Goal: Task Accomplishment & Management: Complete application form

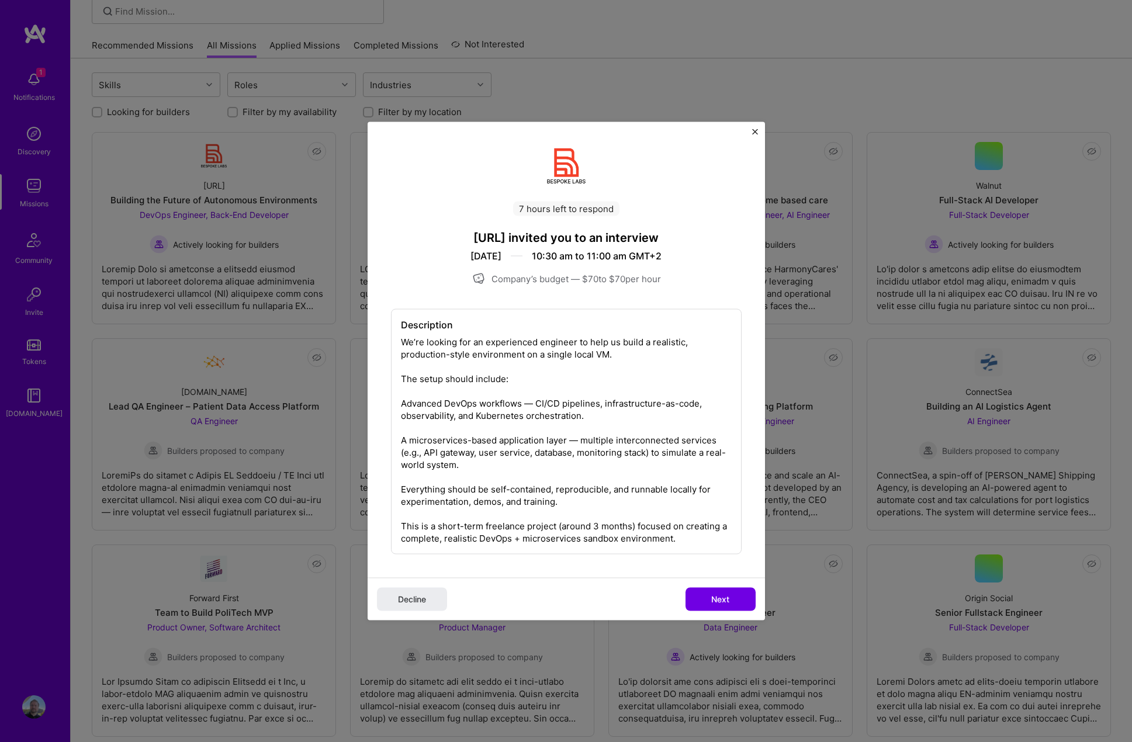
scroll to position [117, 0]
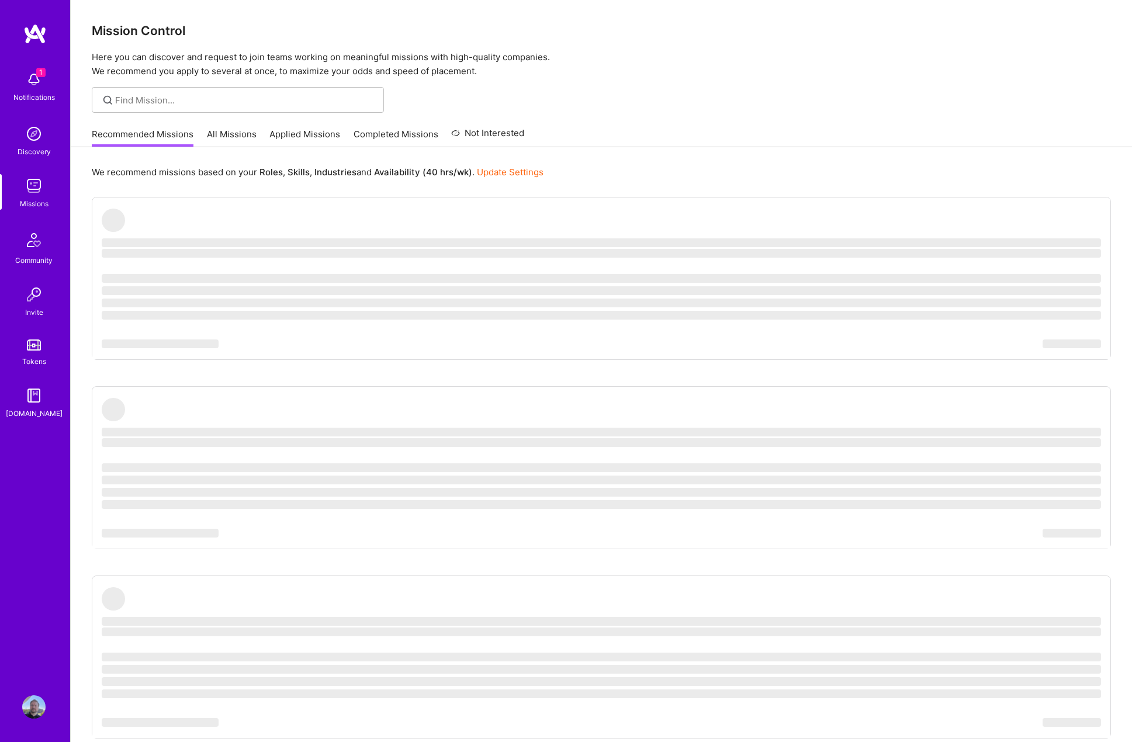
click at [305, 130] on link "Applied Missions" at bounding box center [304, 137] width 71 height 19
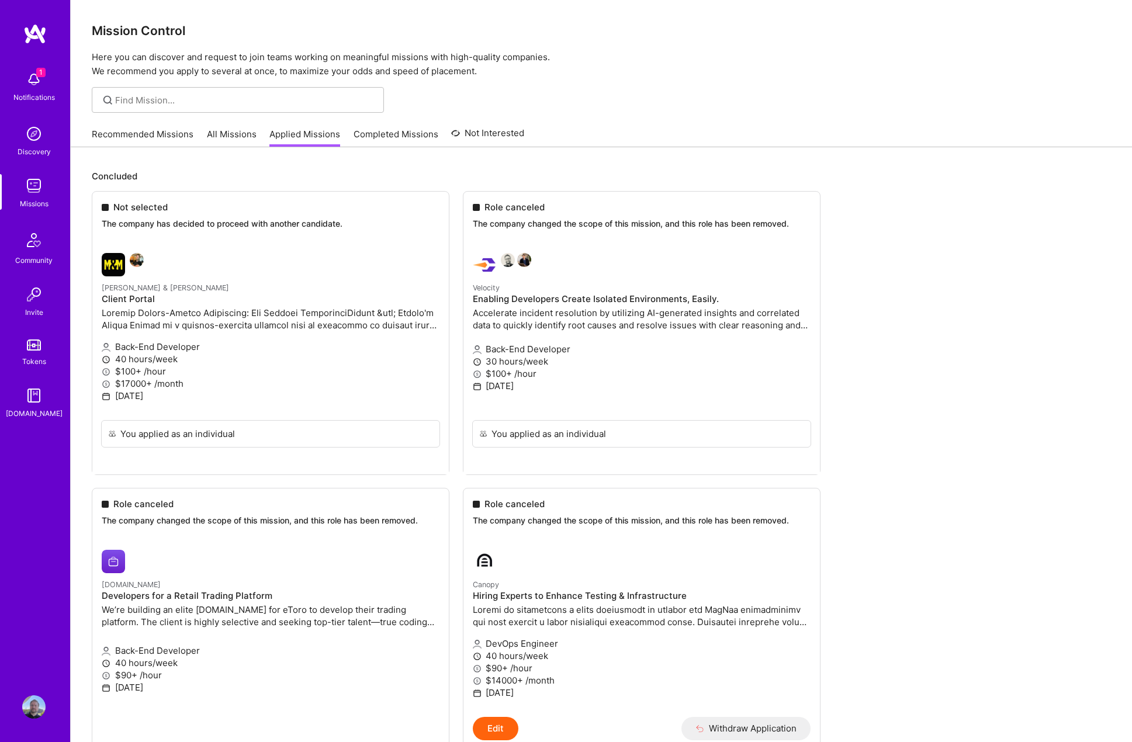
click at [140, 133] on link "Recommended Missions" at bounding box center [143, 137] width 102 height 19
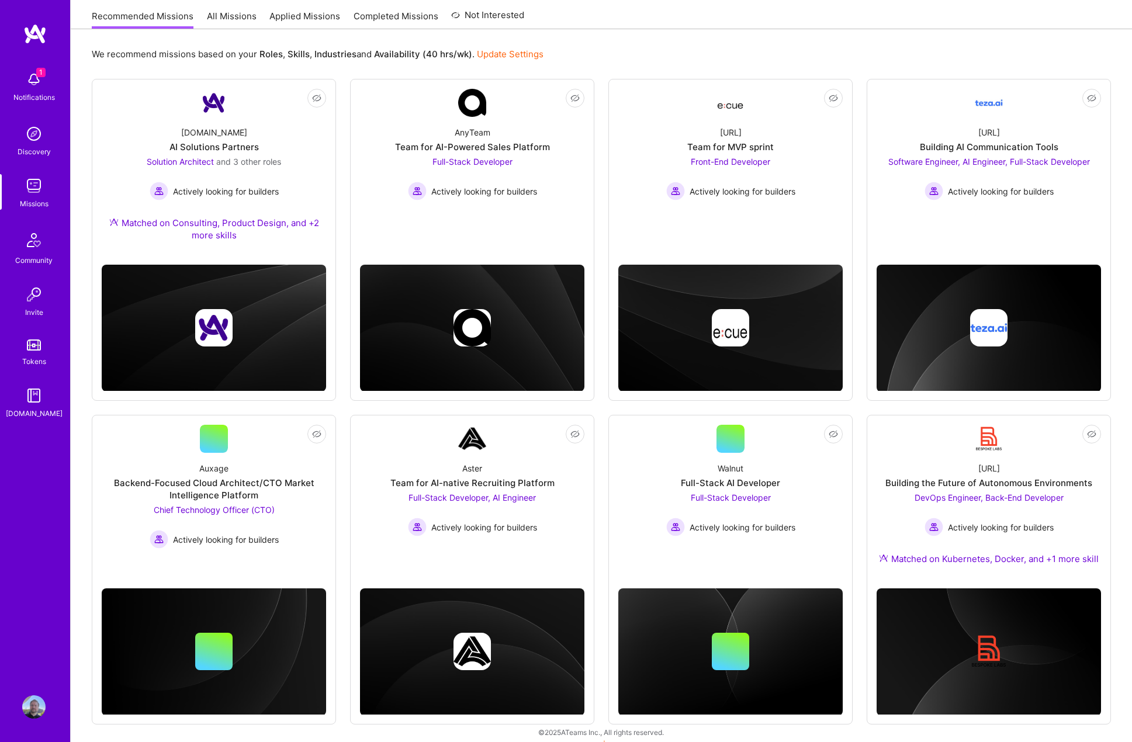
scroll to position [129, 0]
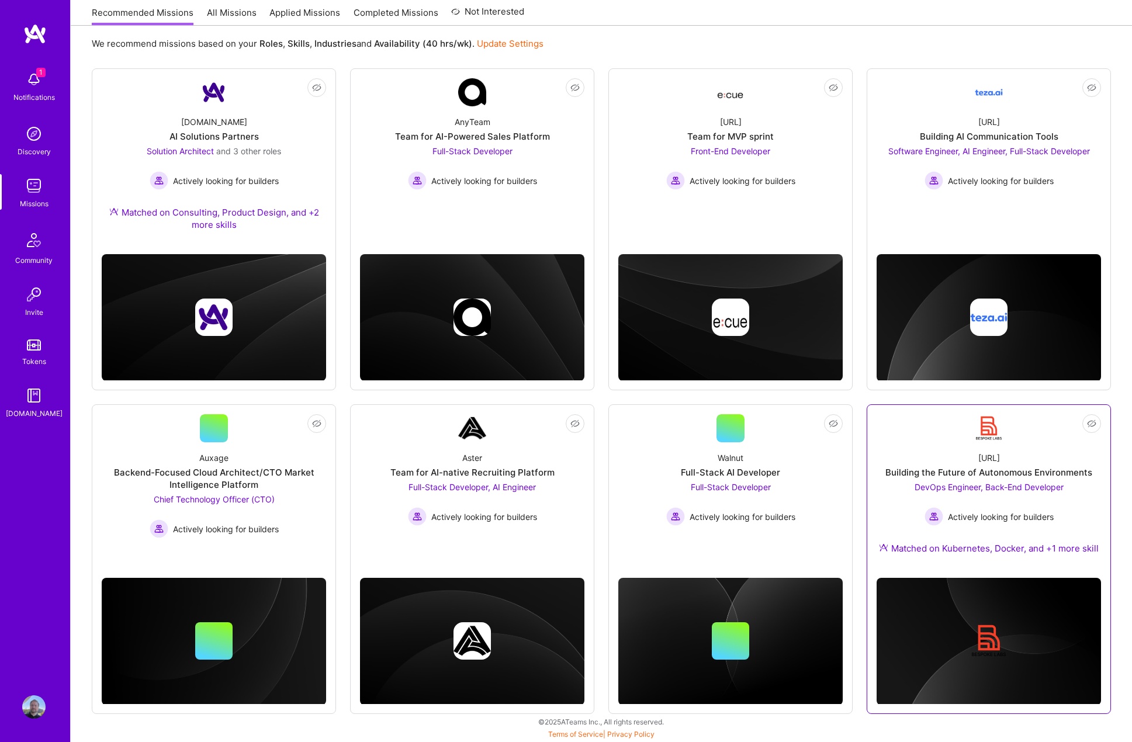
click at [981, 429] on img at bounding box center [988, 428] width 28 height 28
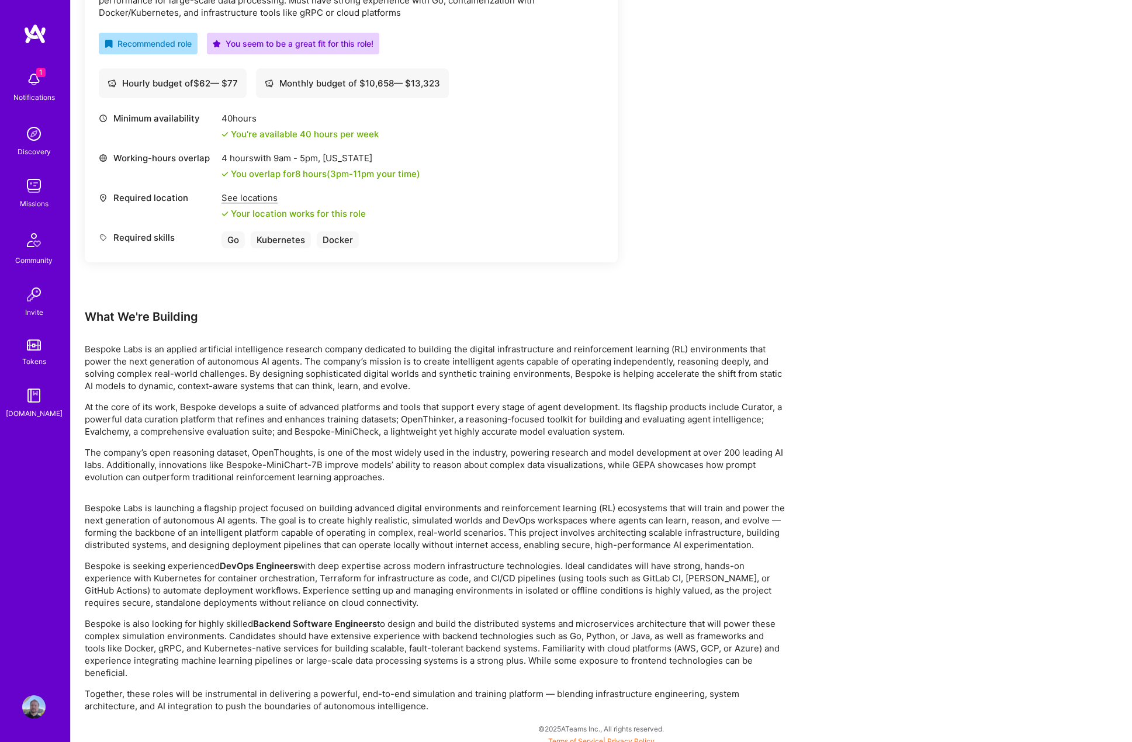
scroll to position [831, 0]
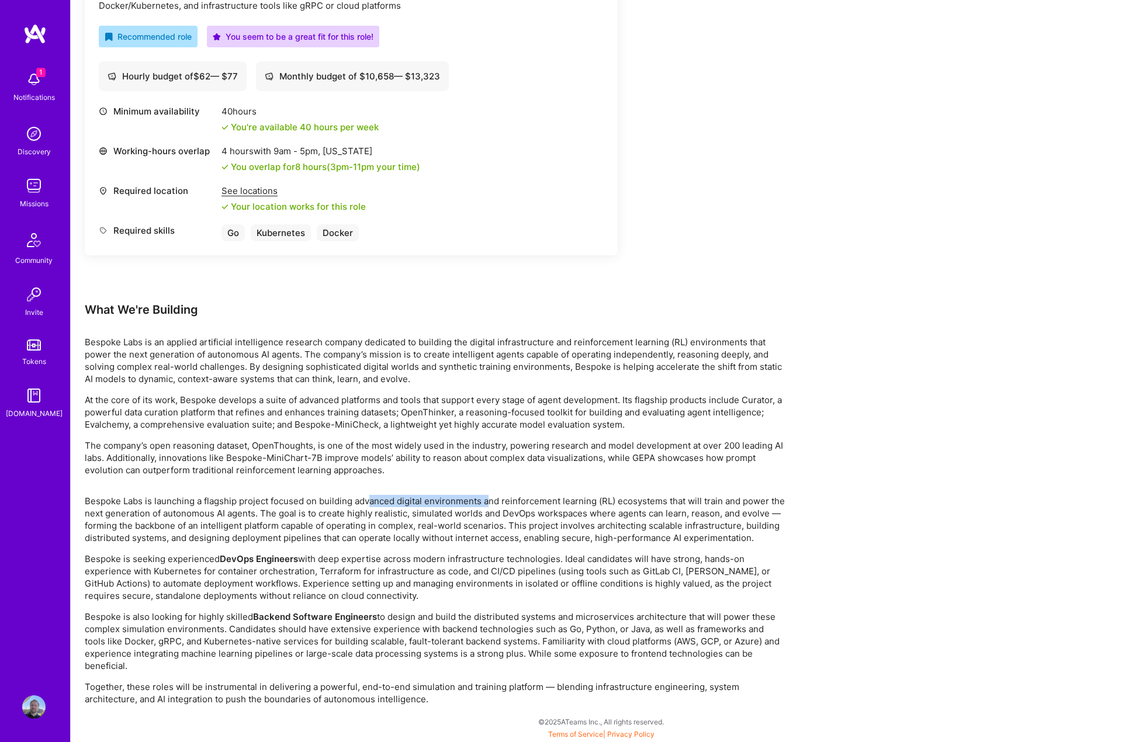
drag, startPoint x: 374, startPoint y: 504, endPoint x: 489, endPoint y: 500, distance: 114.6
click at [489, 500] on p "Bespoke Labs is launching a flagship project focused on building advanced digit…" at bounding box center [435, 519] width 701 height 49
click at [508, 505] on p "Bespoke Labs is launching a flagship project focused on building advanced digit…" at bounding box center [435, 519] width 701 height 49
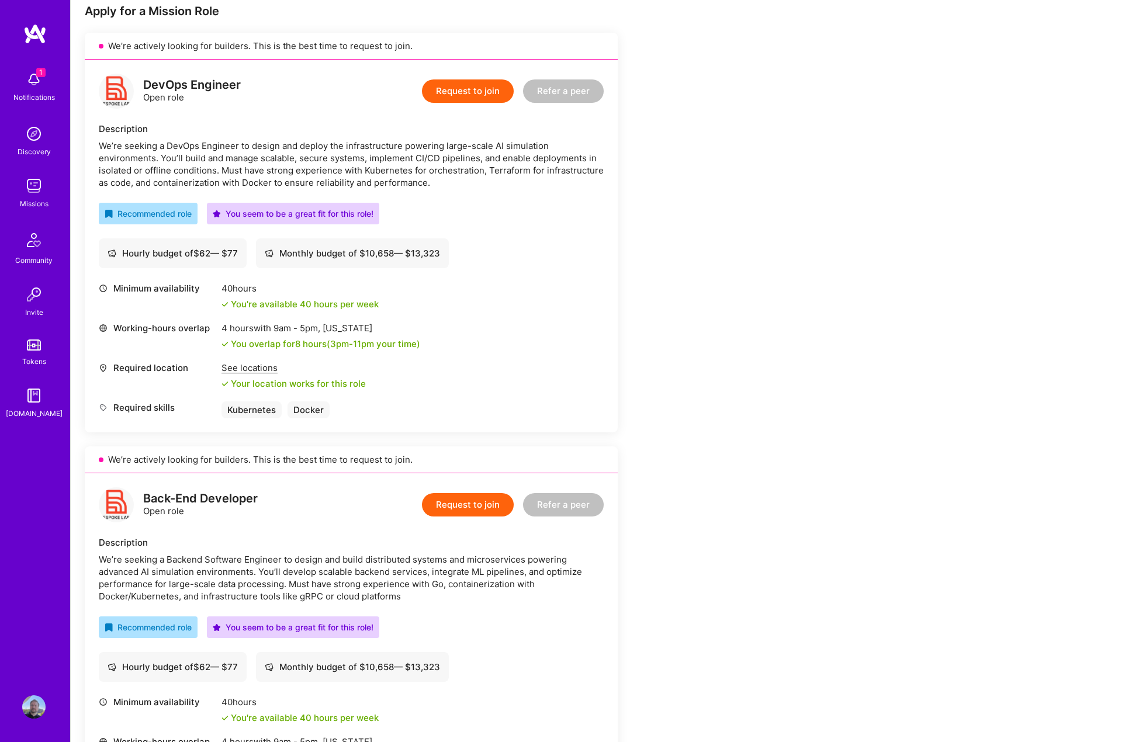
scroll to position [0, 0]
